Goal: Navigation & Orientation: Go to known website

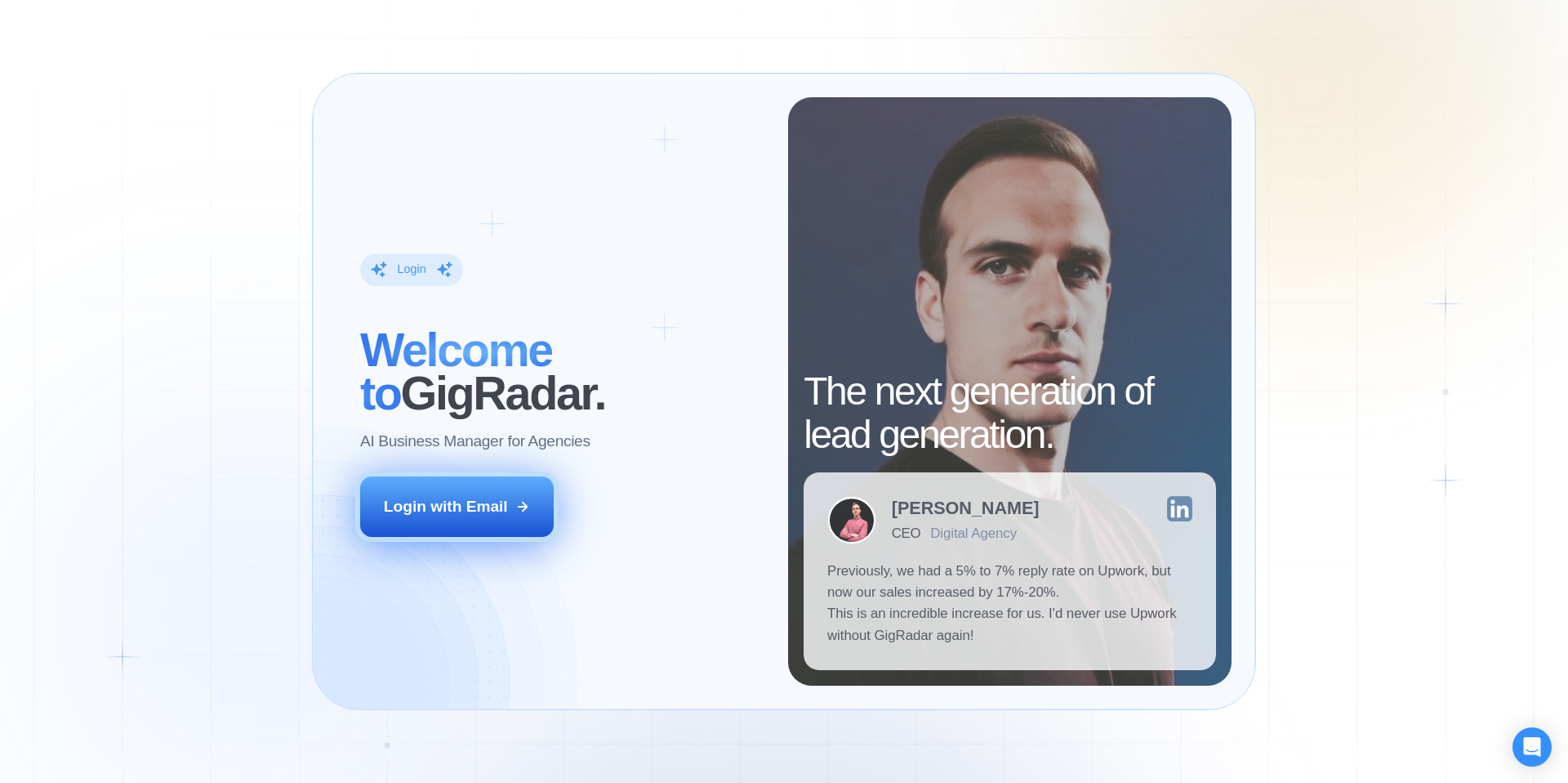
click at [496, 509] on div "Login with Email" at bounding box center [445, 506] width 124 height 21
